Goal: Task Accomplishment & Management: Complete application form

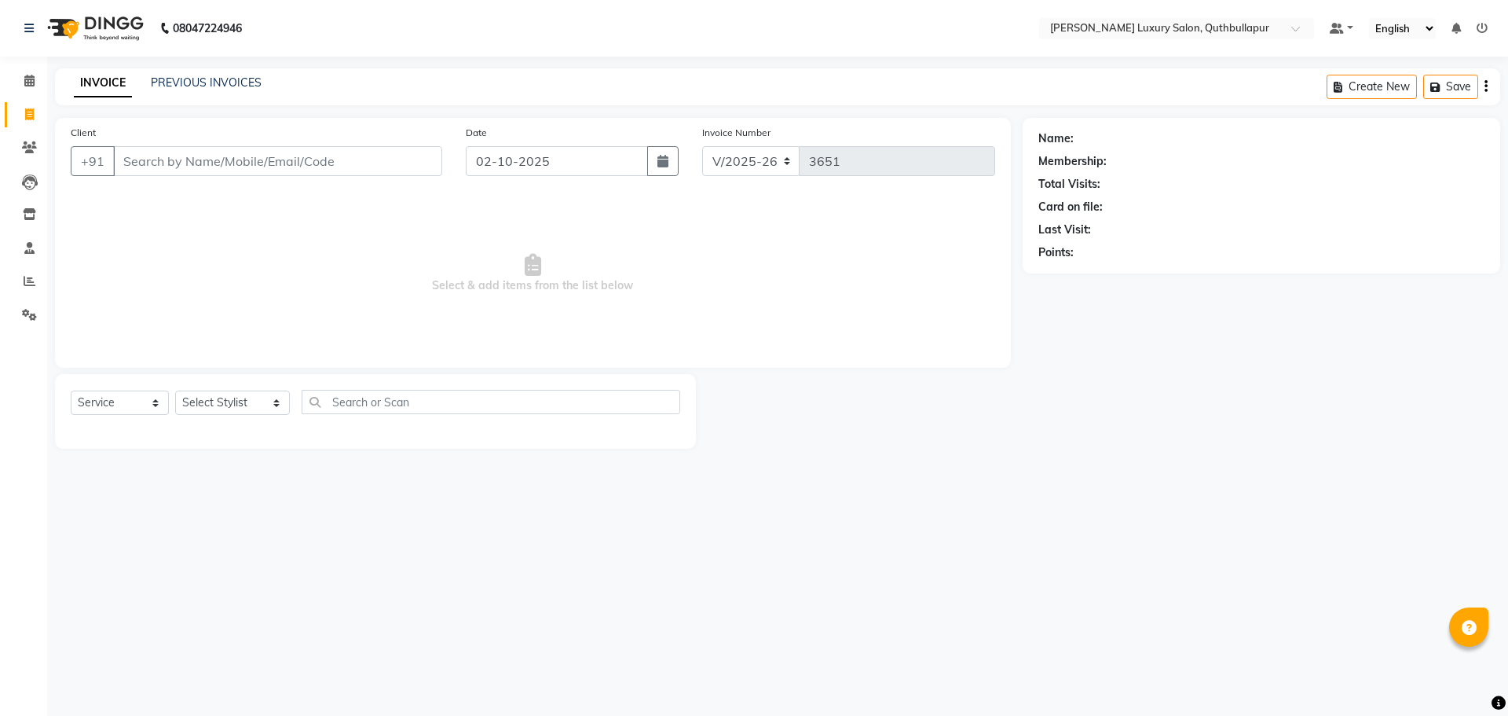
select select "5816"
select select "service"
click at [284, 154] on input "Client" at bounding box center [277, 161] width 329 height 30
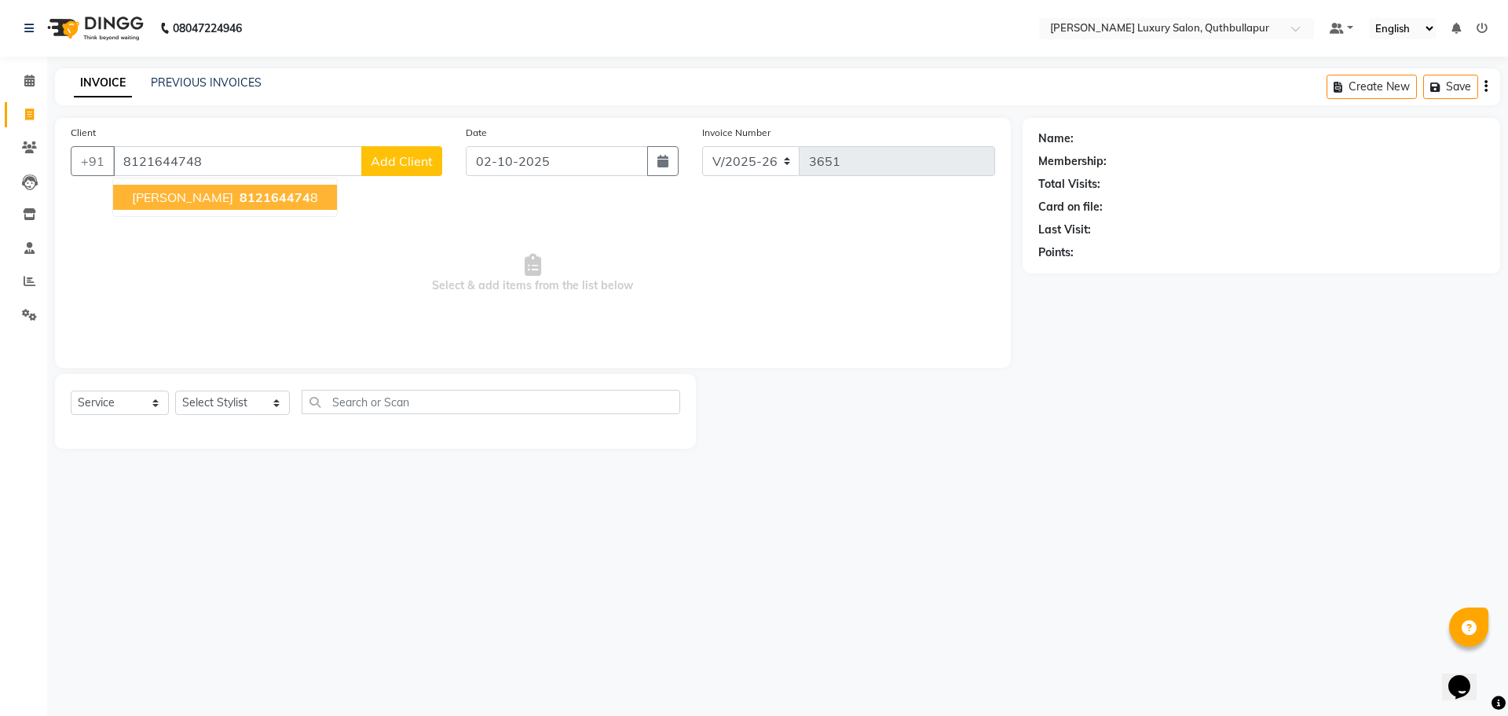
type input "8121644748"
click at [236, 193] on ngb-highlight "812164474 8" at bounding box center [277, 197] width 82 height 16
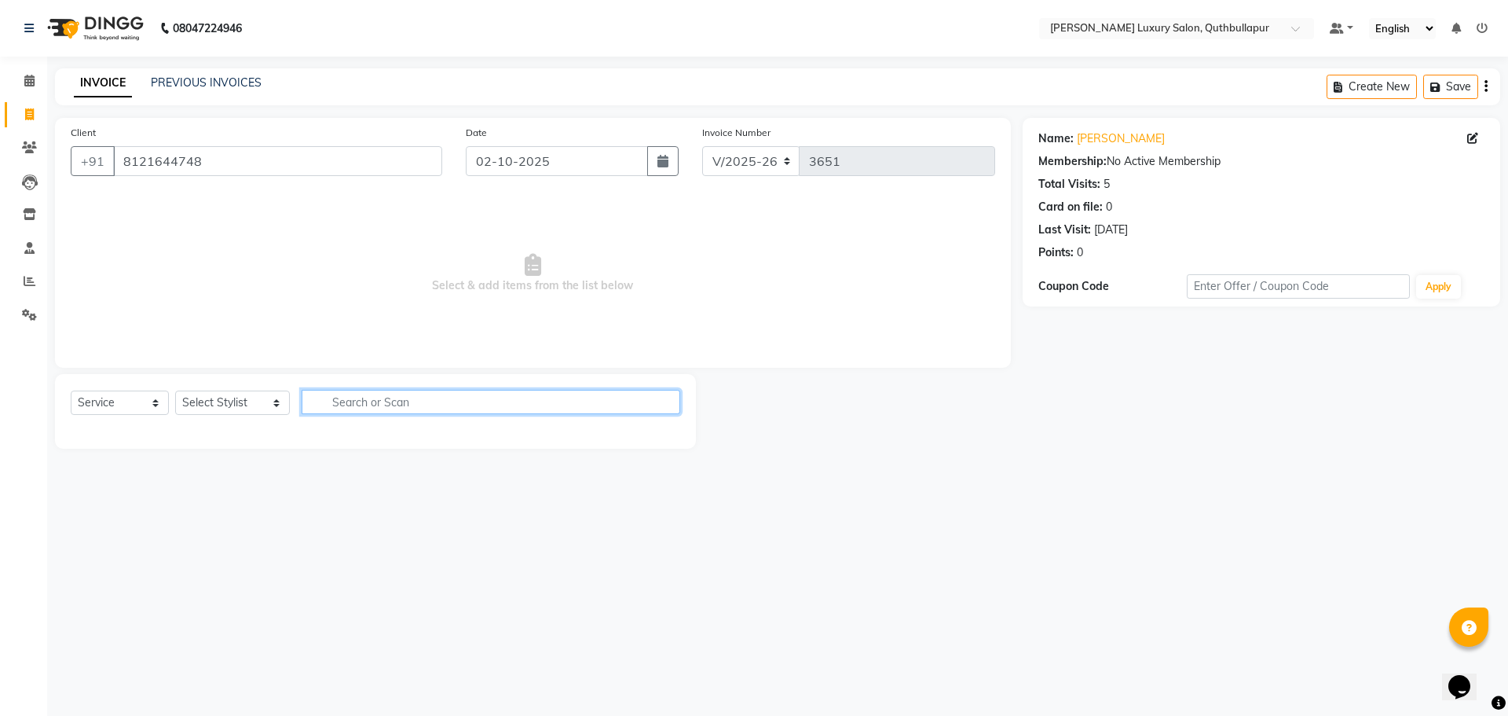
click at [516, 411] on input "text" at bounding box center [491, 402] width 379 height 24
click at [264, 409] on select "Select Stylist [PERSON_NAME] SHAKE AHON [PERSON_NAME] [PERSON_NAME] [PERSON_NAM…" at bounding box center [232, 402] width 115 height 24
select select "54513"
click at [175, 390] on select "Select Stylist [PERSON_NAME] SHAKE AHON [PERSON_NAME] [PERSON_NAME] [PERSON_NAM…" at bounding box center [232, 402] width 115 height 24
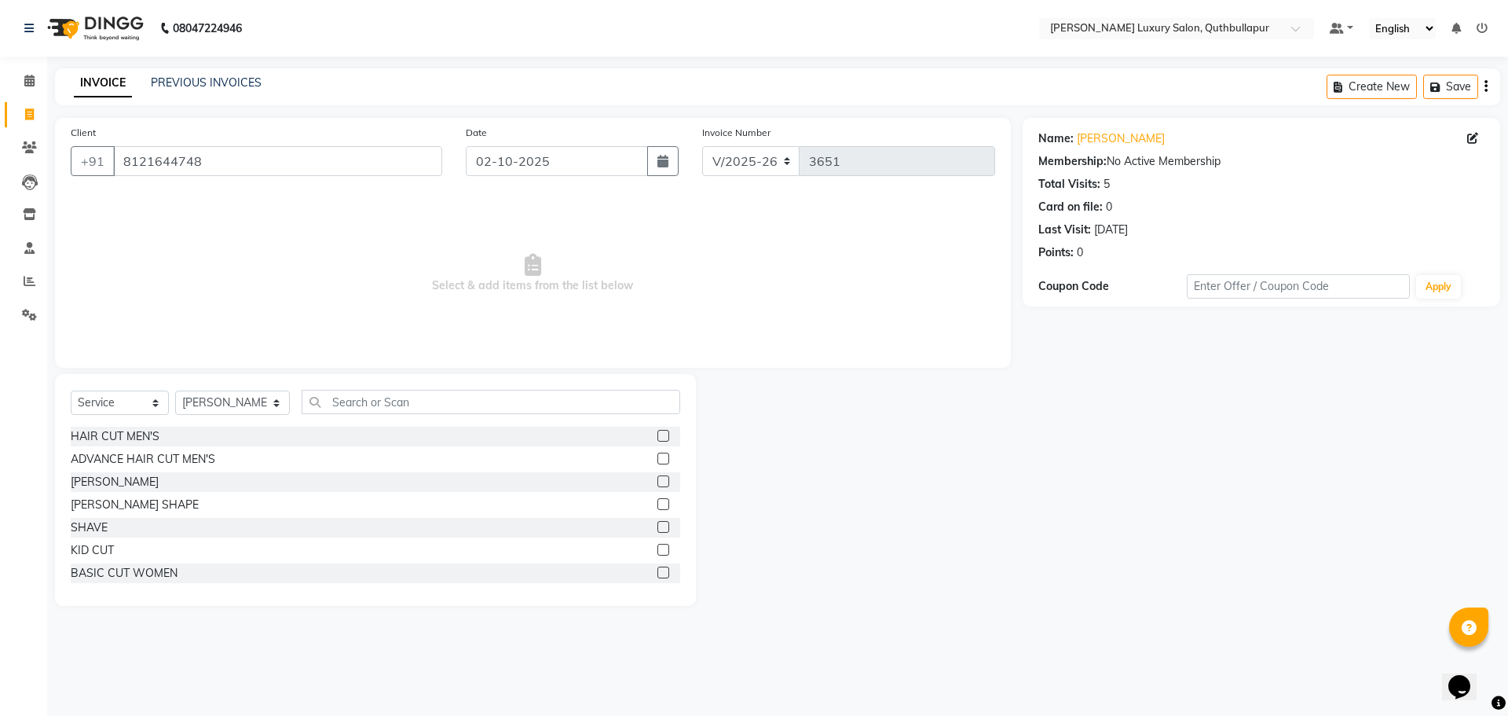
click at [658, 528] on label at bounding box center [664, 527] width 12 height 12
click at [658, 528] on input "checkbox" at bounding box center [663, 527] width 10 height 10
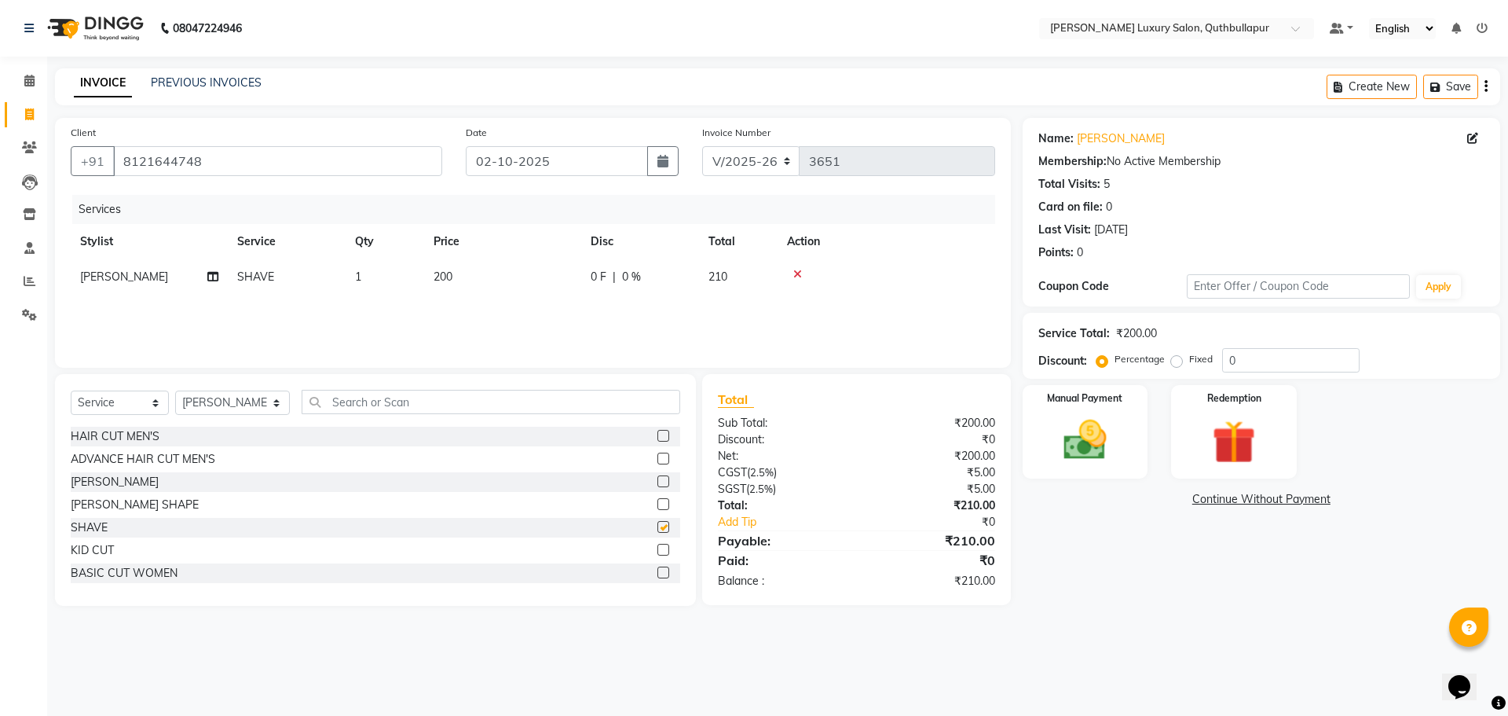
checkbox input "false"
click at [552, 410] on input "text" at bounding box center [491, 402] width 379 height 24
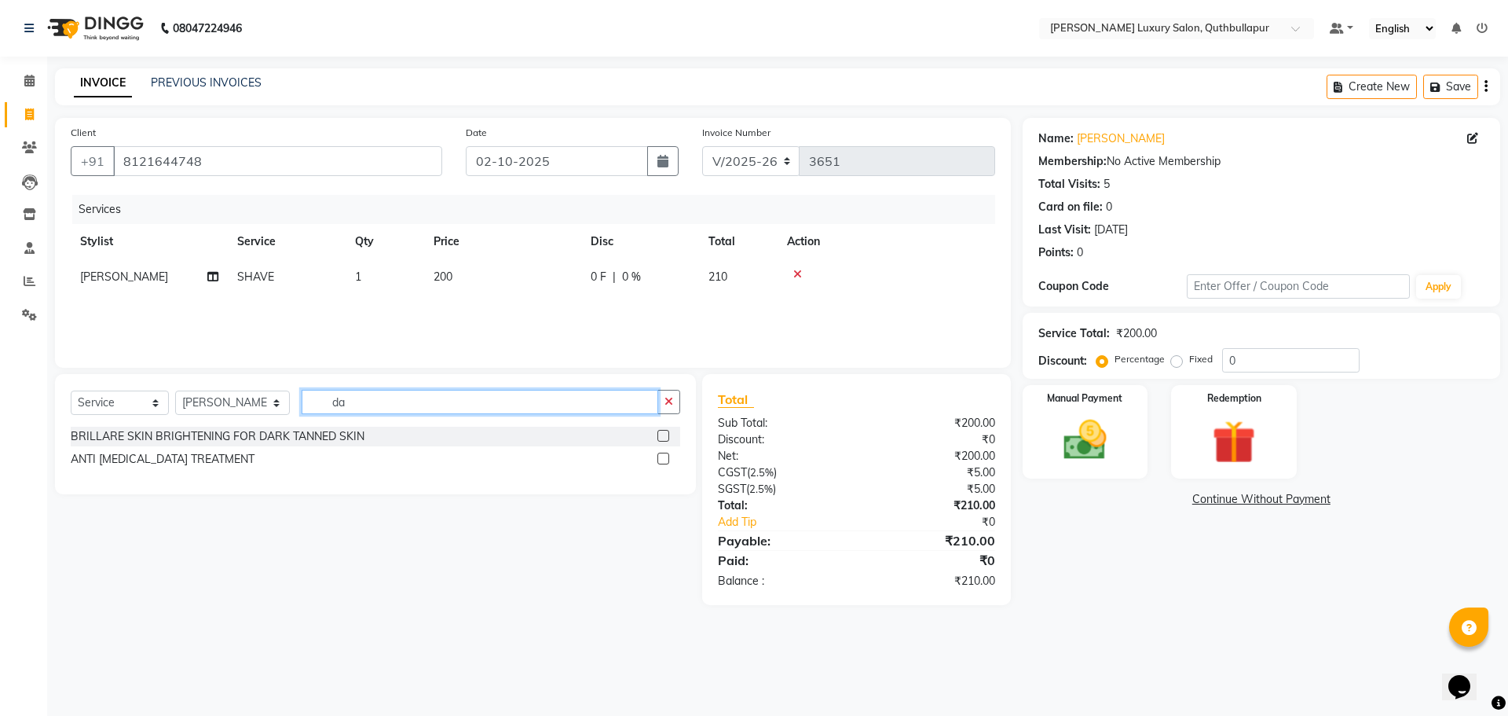
type input "d"
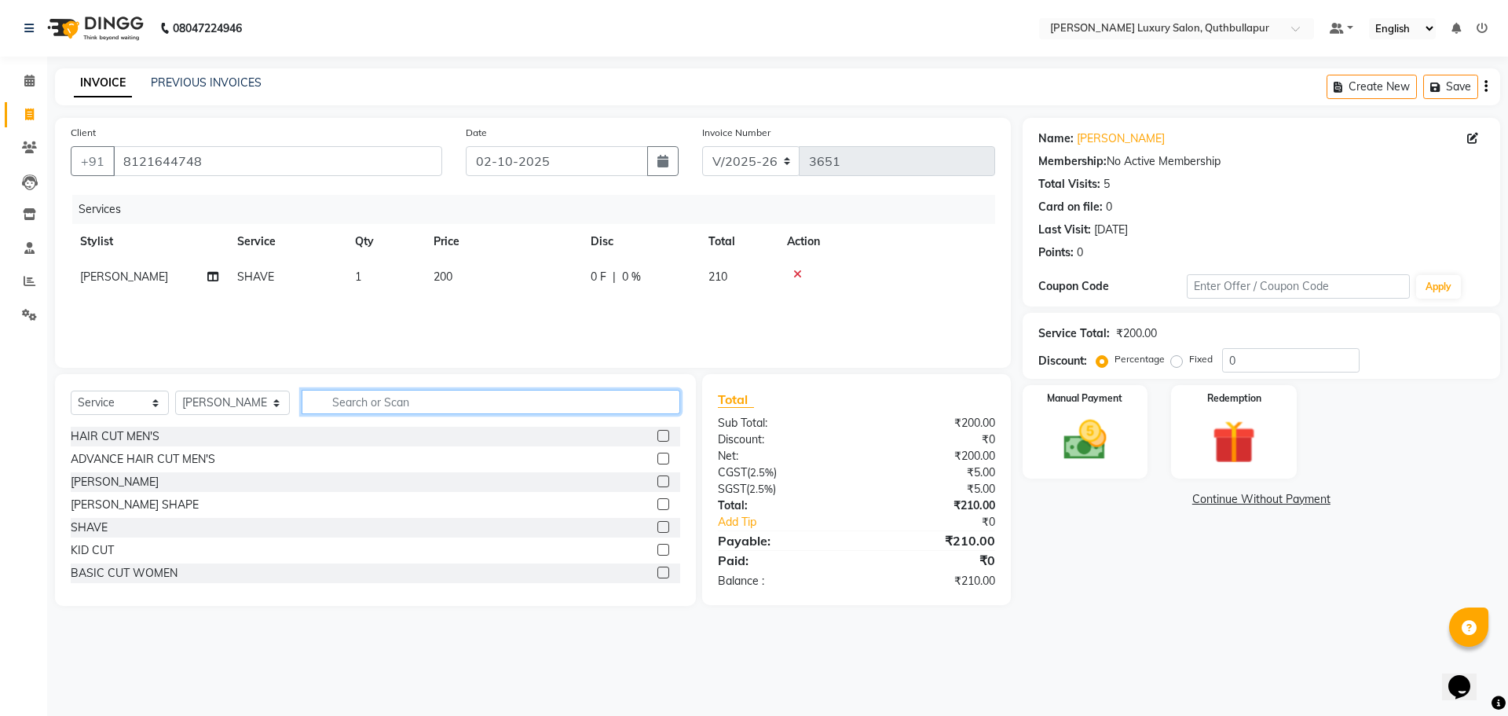
type input "s"
type input "d tan"
click at [658, 432] on label at bounding box center [664, 436] width 12 height 12
click at [658, 432] on input "checkbox" at bounding box center [663, 436] width 10 height 10
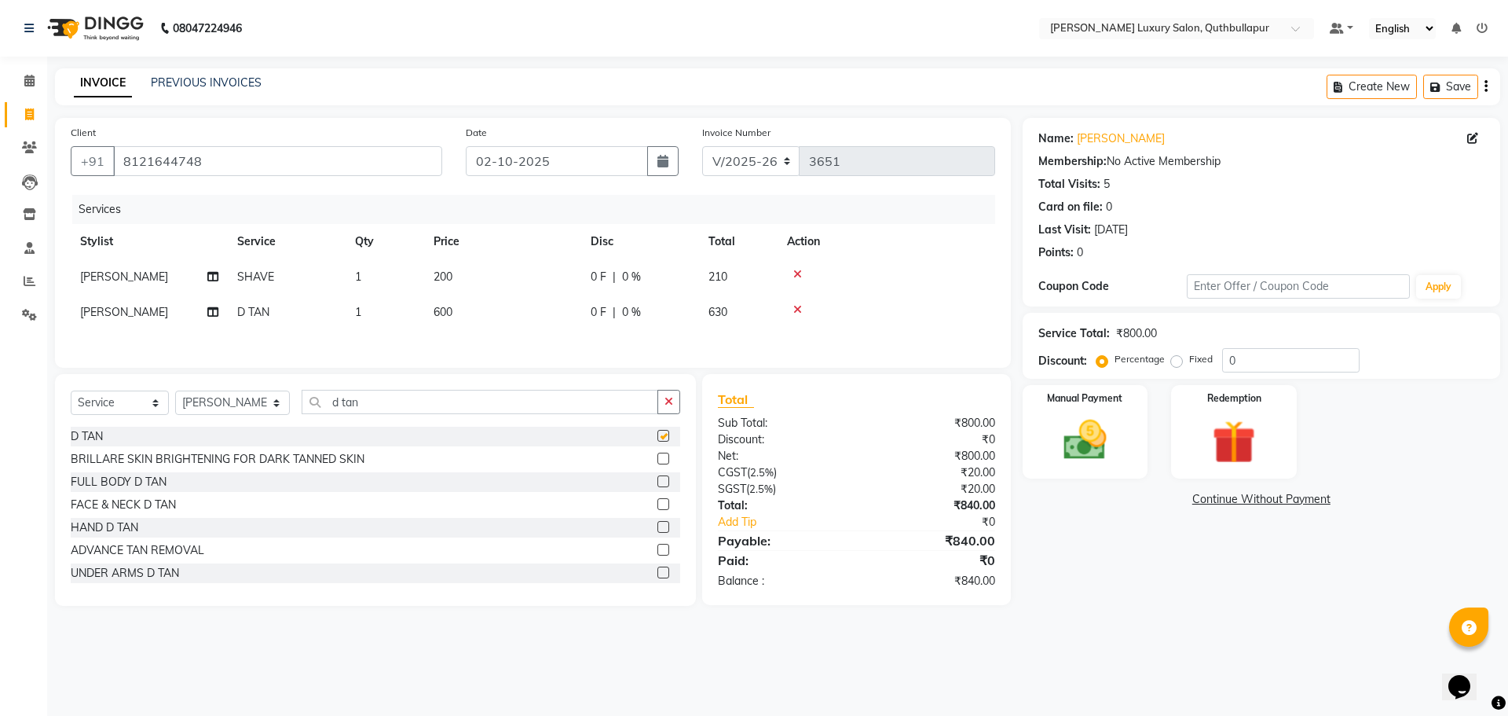
checkbox input "false"
click at [457, 306] on td "600" at bounding box center [502, 312] width 157 height 35
select select "54513"
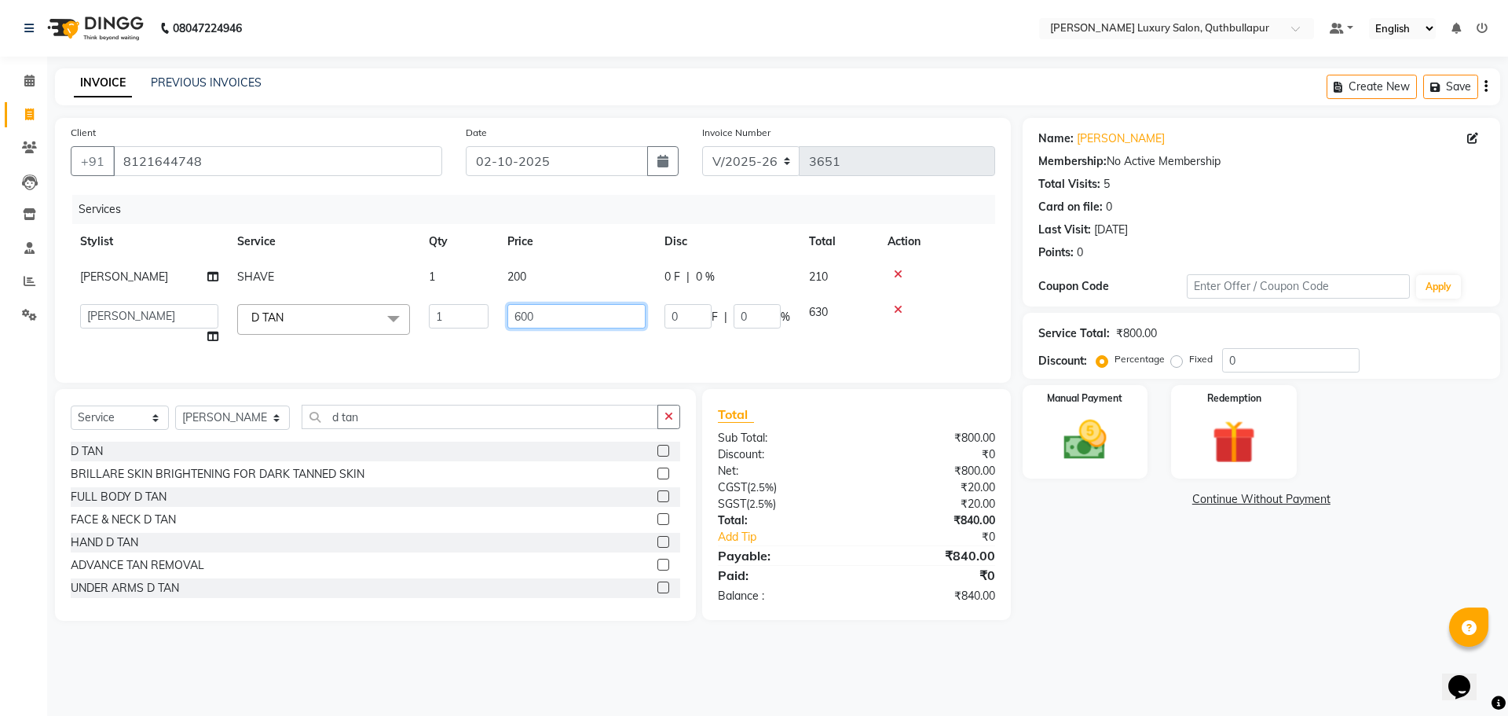
click at [567, 307] on input "600" at bounding box center [577, 316] width 138 height 24
type input "6"
type input "1000"
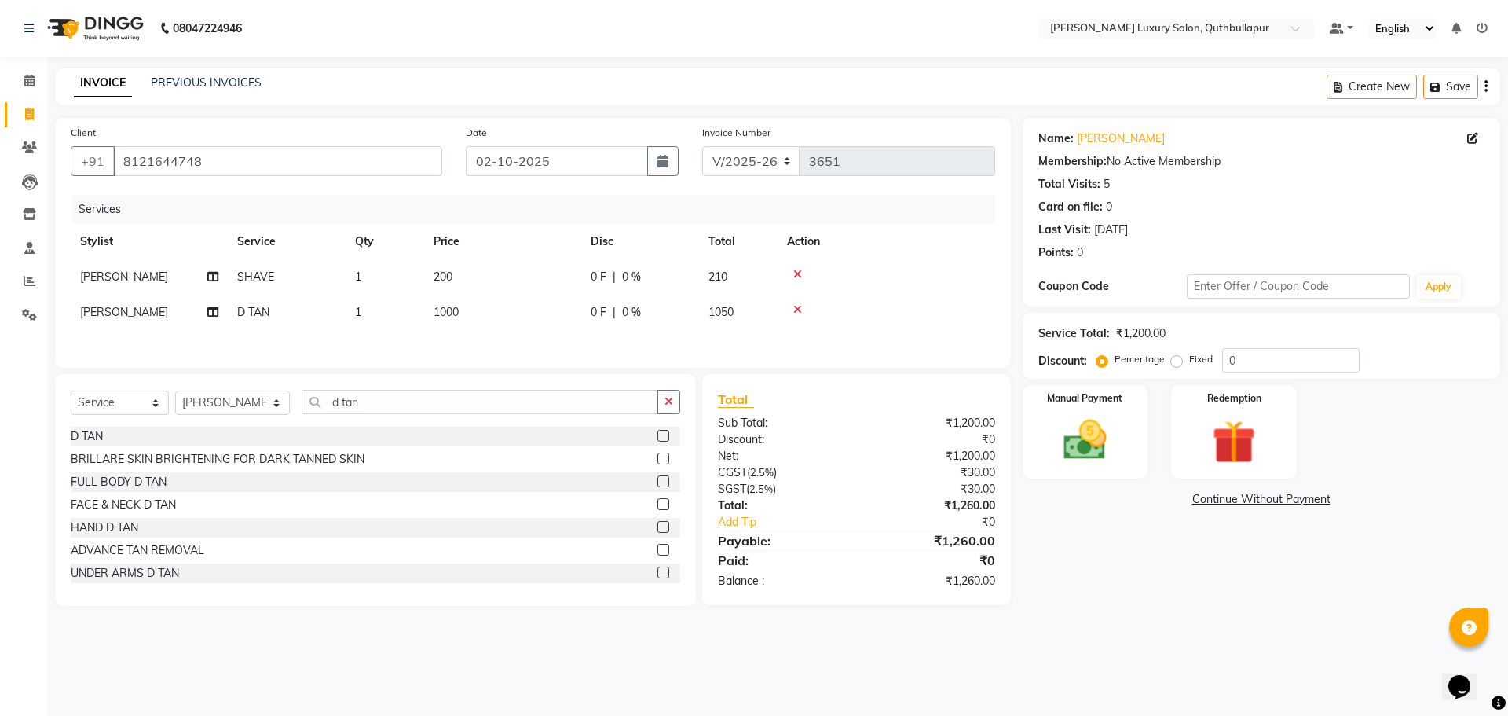
click at [923, 322] on td at bounding box center [887, 312] width 218 height 35
click at [1148, 431] on div "Manual Payment" at bounding box center [1085, 431] width 130 height 97
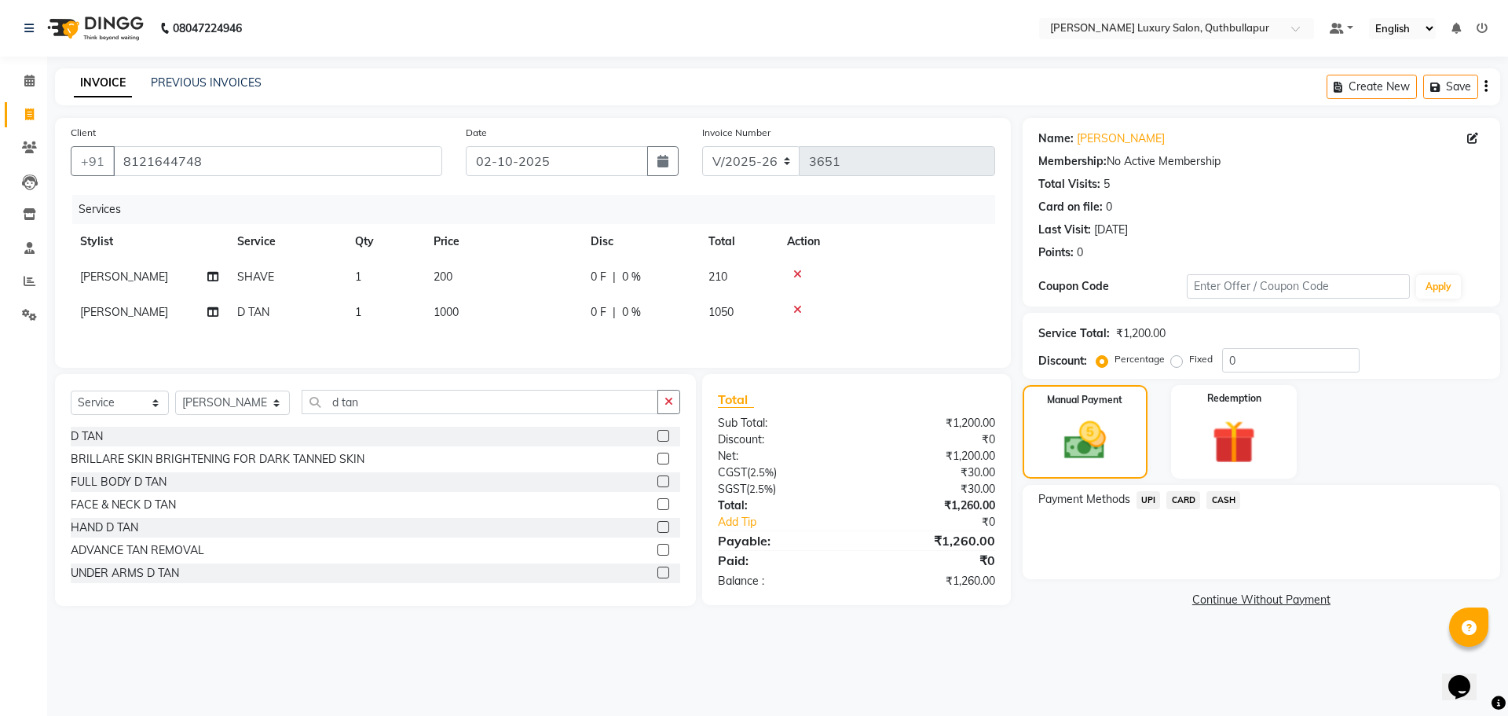
click at [1140, 497] on span "UPI" at bounding box center [1149, 500] width 24 height 18
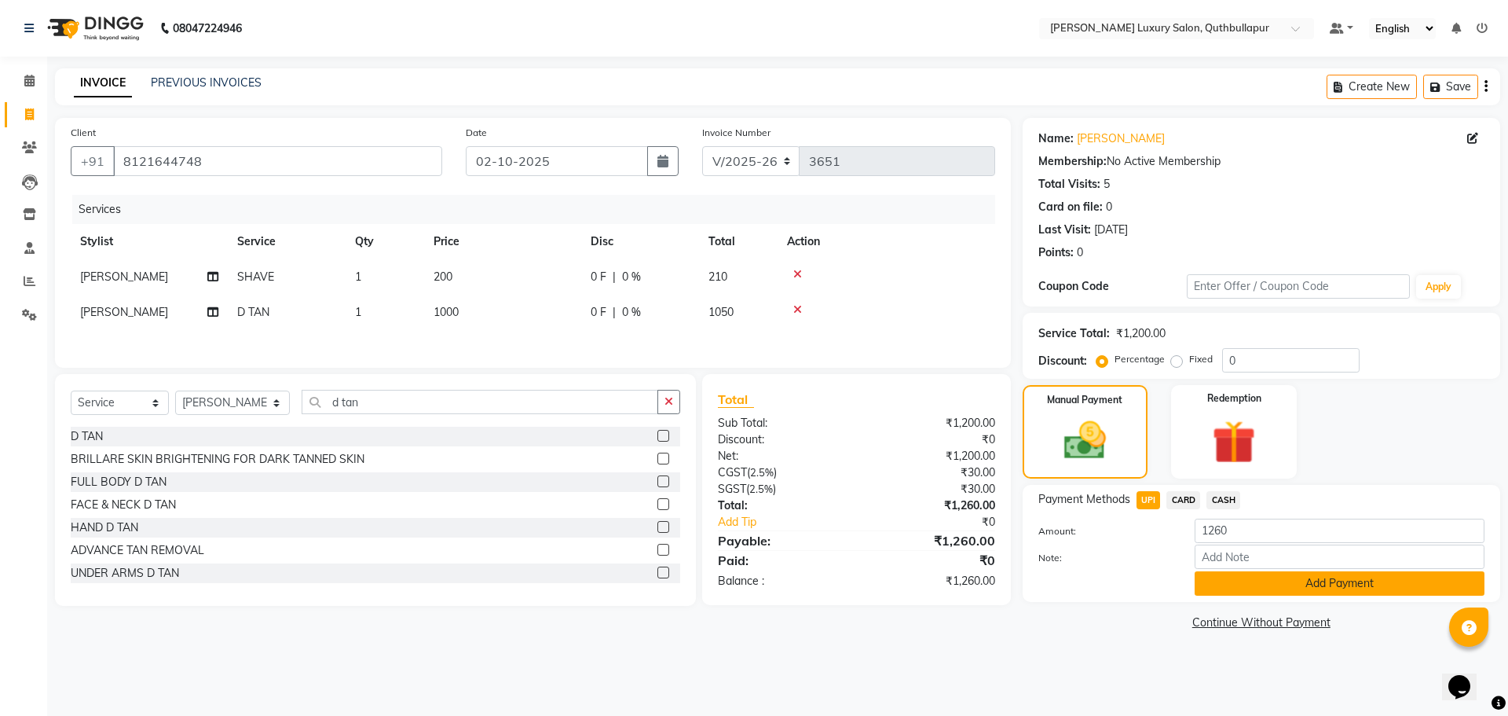
click at [1334, 588] on button "Add Payment" at bounding box center [1340, 583] width 290 height 24
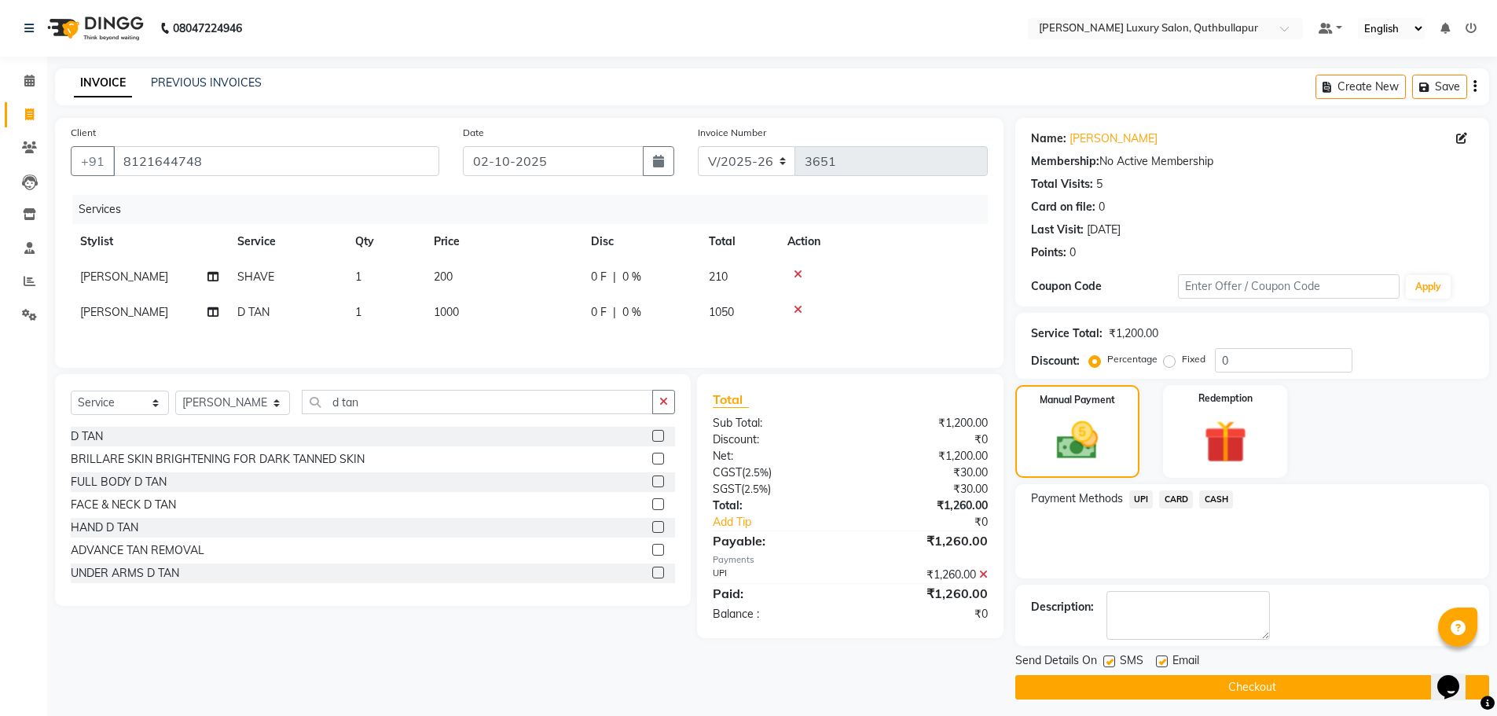
click at [1293, 676] on button "Checkout" at bounding box center [1252, 687] width 474 height 24
